Goal: Book appointment/travel/reservation

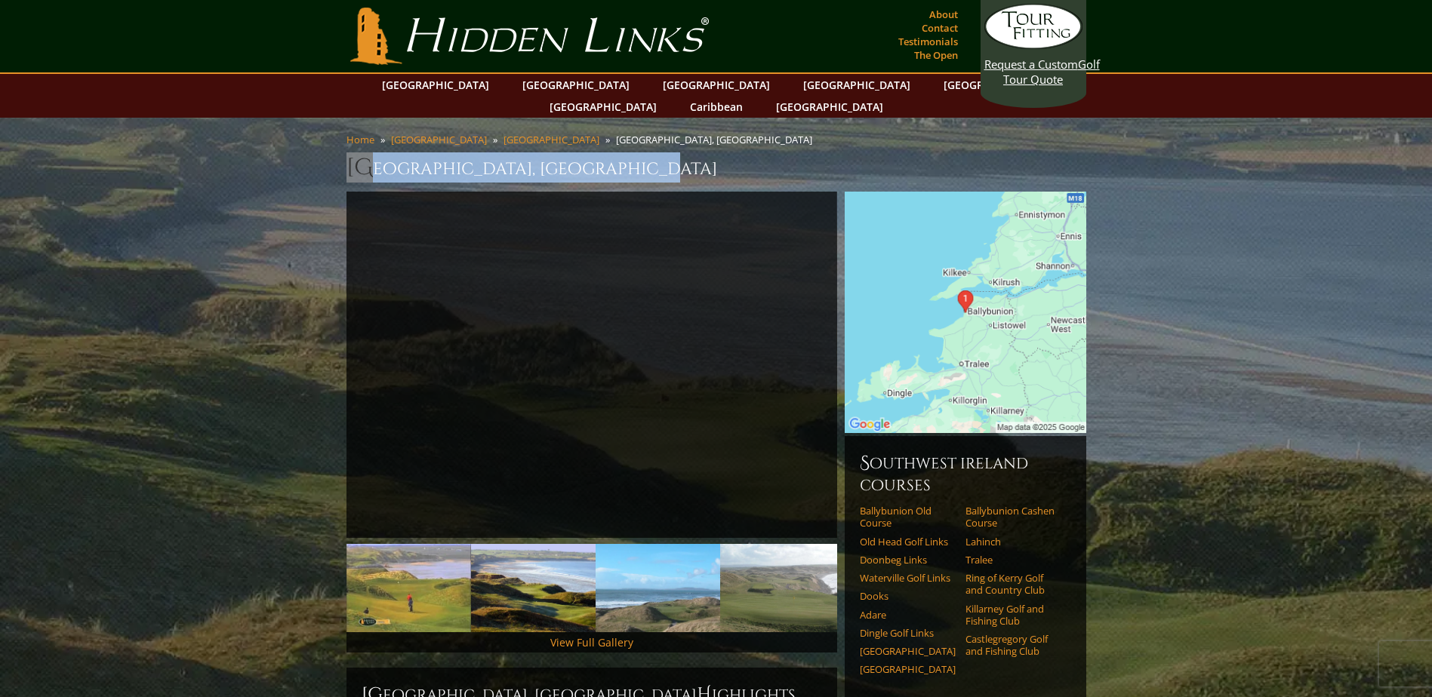
drag, startPoint x: 342, startPoint y: 140, endPoint x: 681, endPoint y: 148, distance: 339.0
copy h1 "Ballybunion Golf Club Old Course"
click at [681, 148] on div "Home Ireland Southwest Ireland Ballybunion Golf Club Old Course, Ballybunion Ir…" at bounding box center [716, 162] width 747 height 59
click at [539, 87] on link "[GEOGRAPHIC_DATA]" at bounding box center [576, 85] width 122 height 22
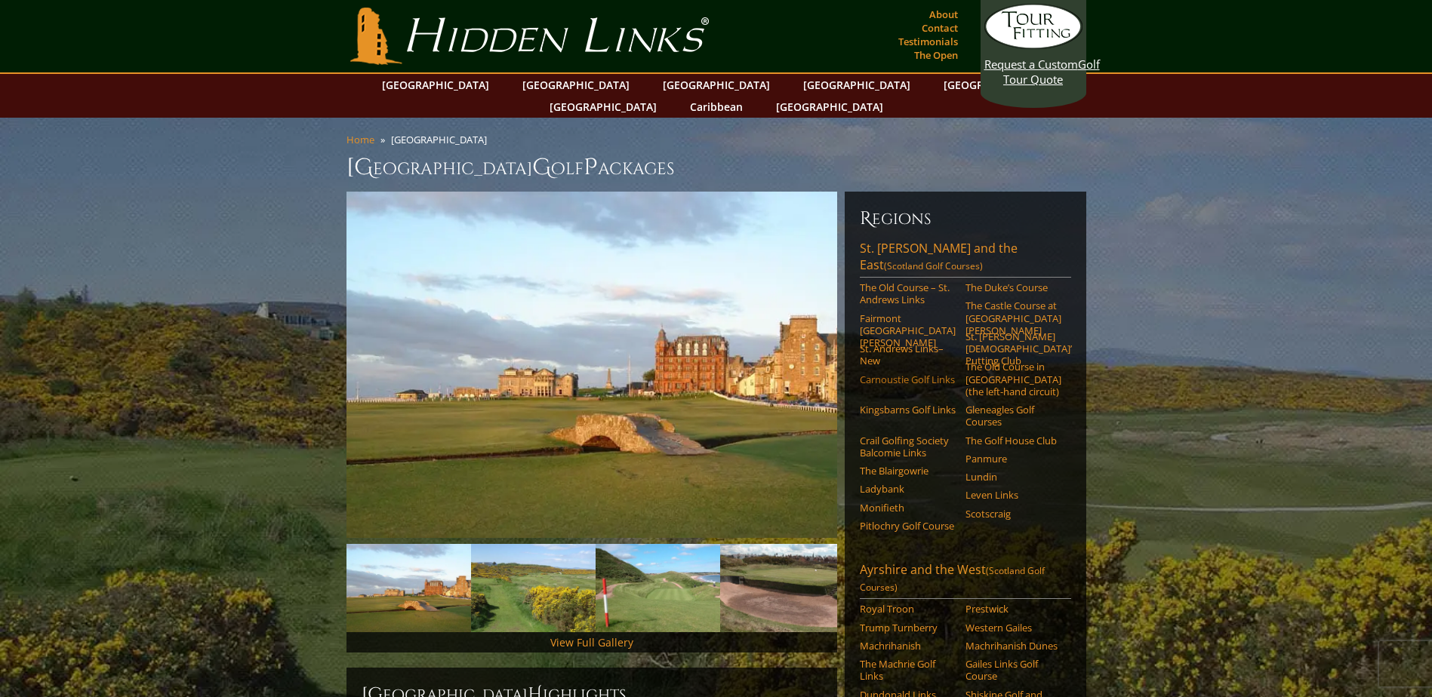
click at [878, 374] on link "Carnoustie Golf Links" at bounding box center [908, 380] width 96 height 12
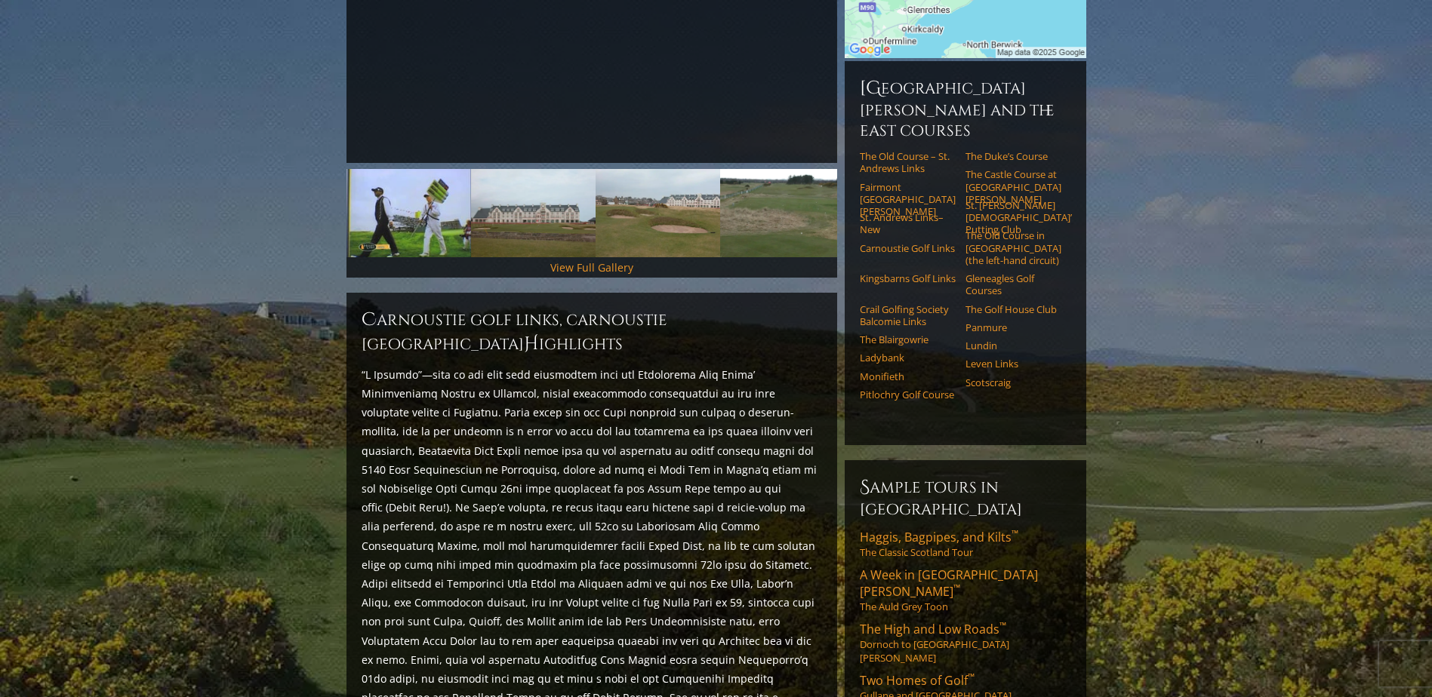
scroll to position [377, 0]
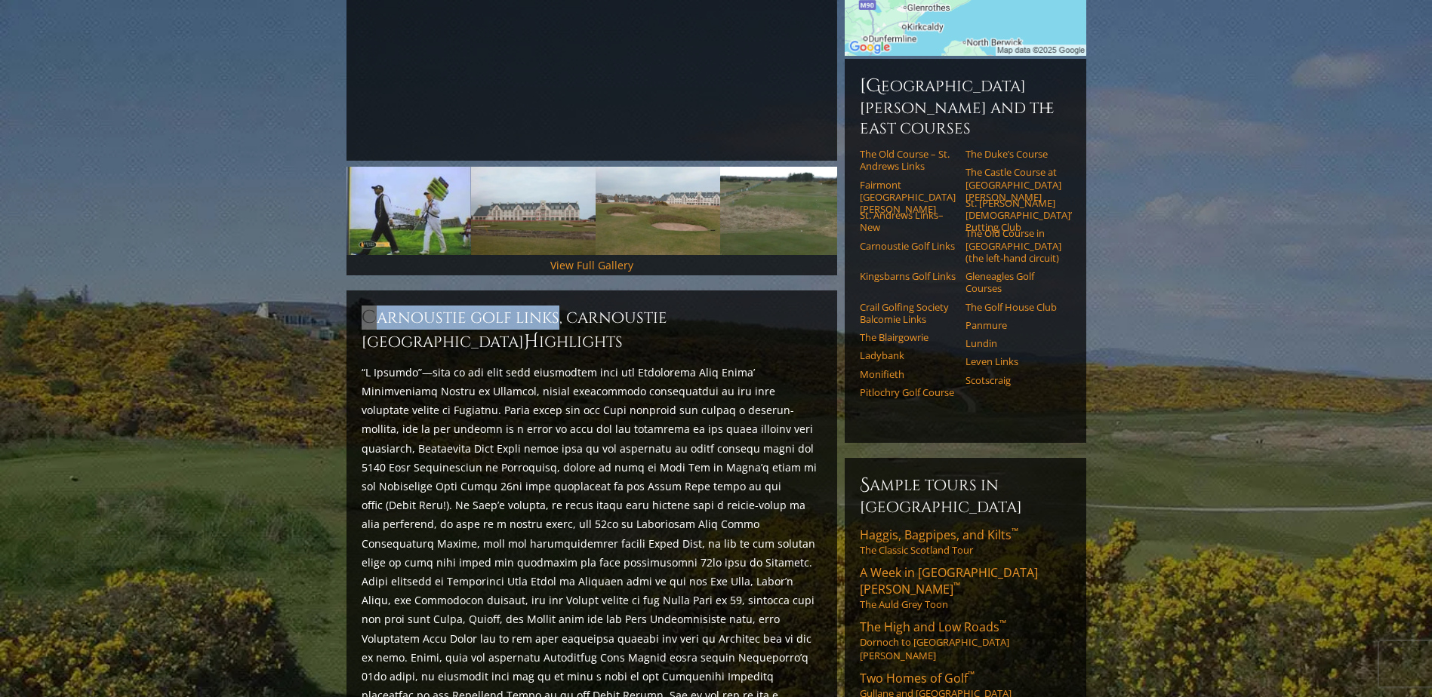
drag, startPoint x: 365, startPoint y: 295, endPoint x: 556, endPoint y: 301, distance: 190.3
copy h2 "Carnoustie Golf Links"
click at [556, 306] on h2 "Carnoustie Golf Links, Carnoustie [GEOGRAPHIC_DATA] H ighlights" at bounding box center [592, 330] width 460 height 48
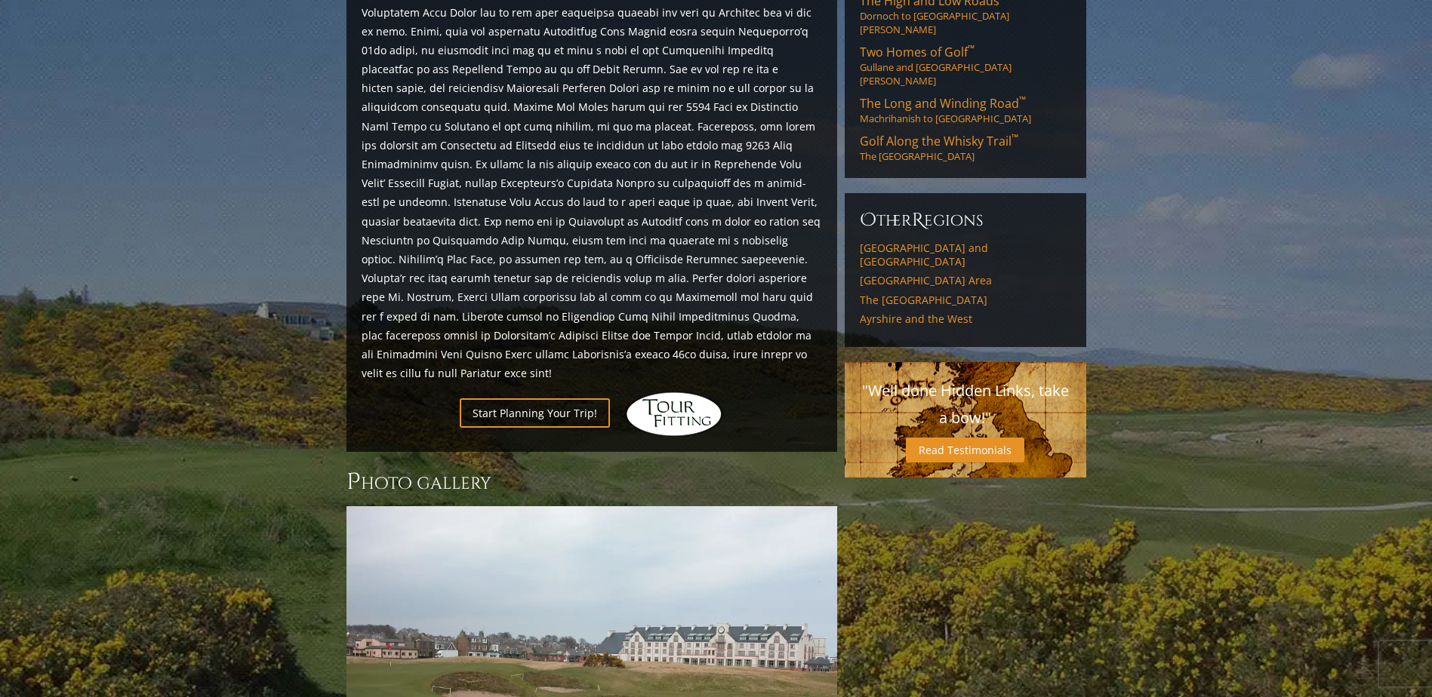
scroll to position [1006, 0]
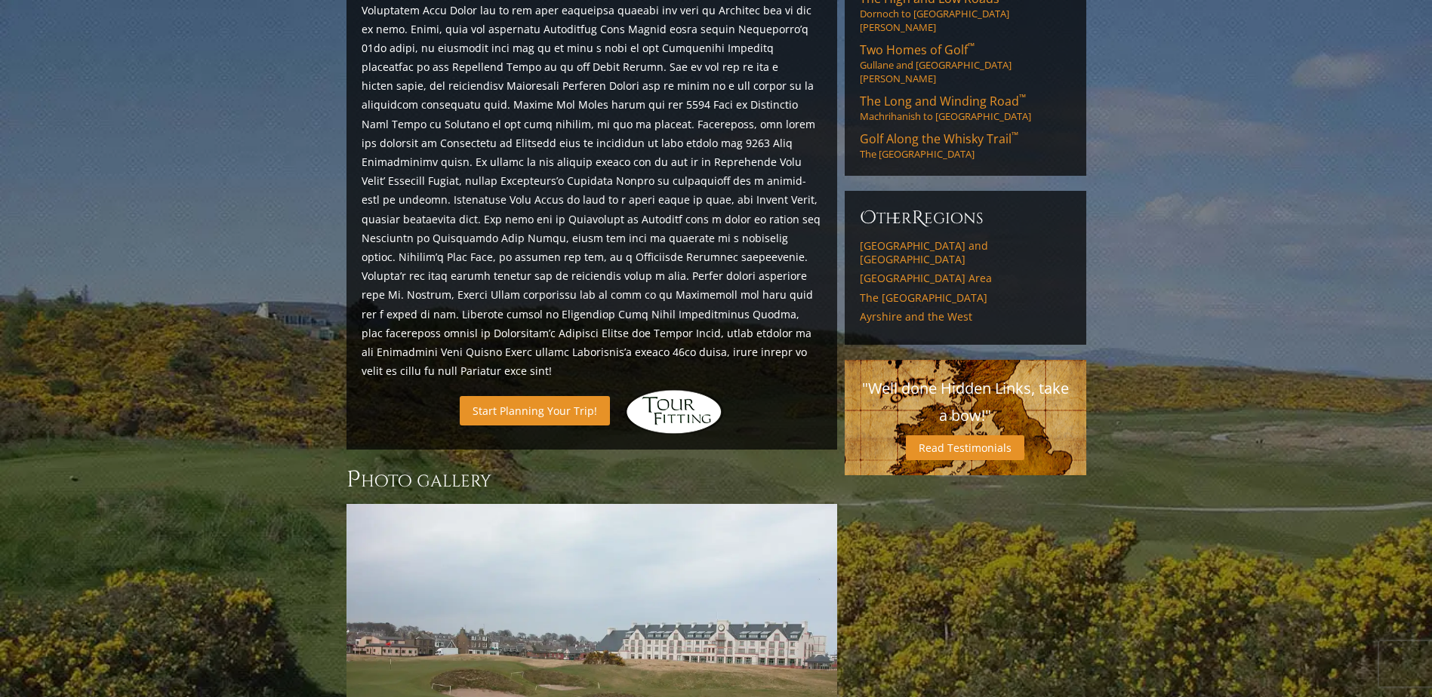
click at [565, 396] on link "Start Planning Your Trip!" at bounding box center [535, 410] width 150 height 29
